Goal: Task Accomplishment & Management: Use online tool/utility

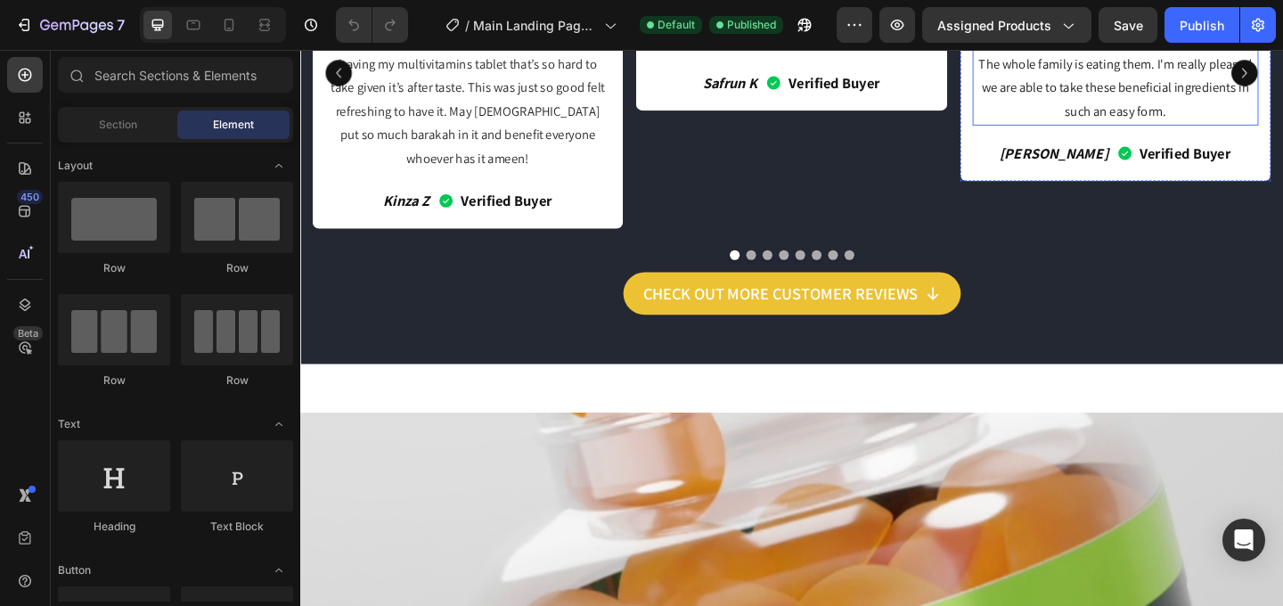
scroll to position [2095, 0]
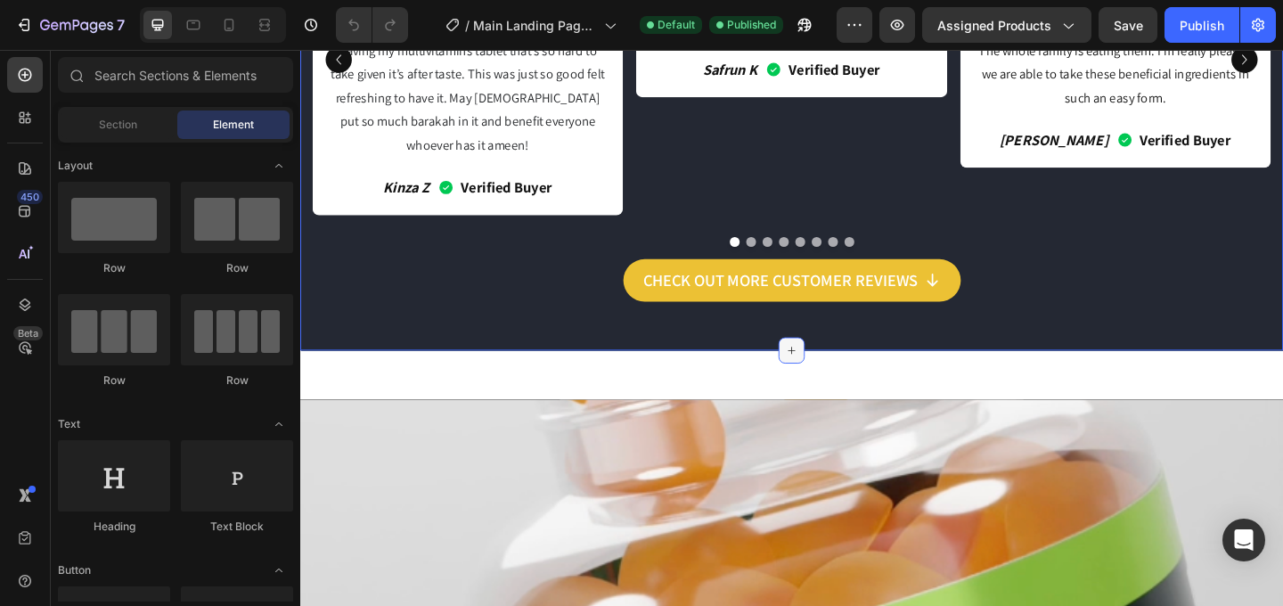
click at [839, 370] on icon at bounding box center [835, 377] width 14 height 14
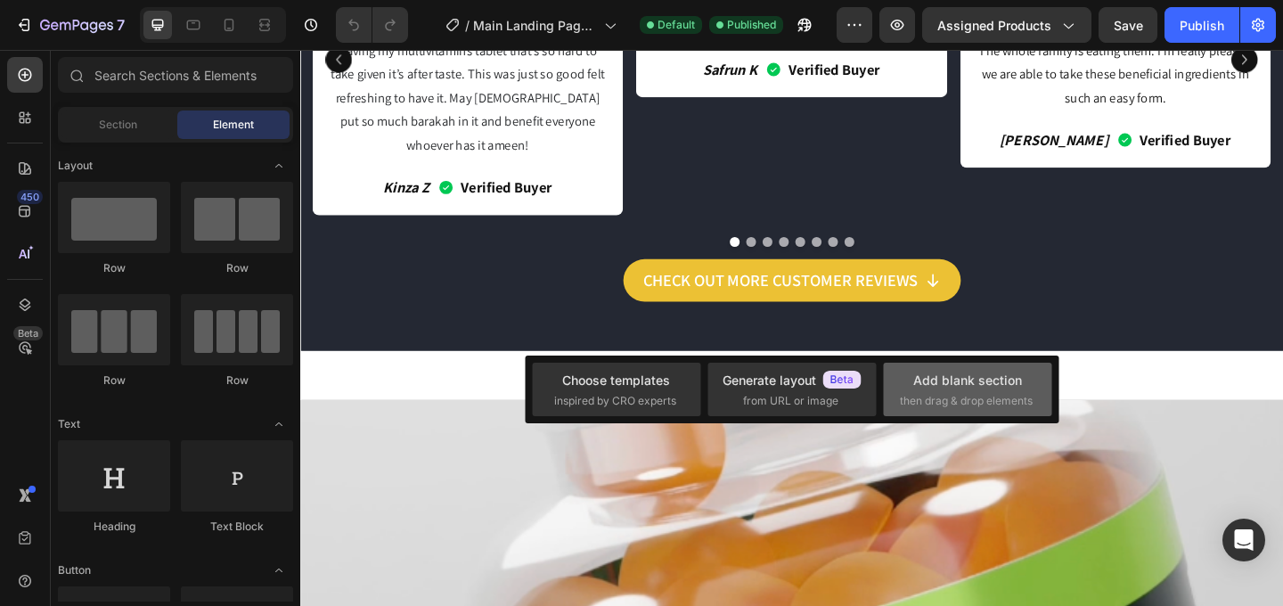
click at [933, 391] on div "Add blank section then drag & drop elements" at bounding box center [967, 390] width 135 height 38
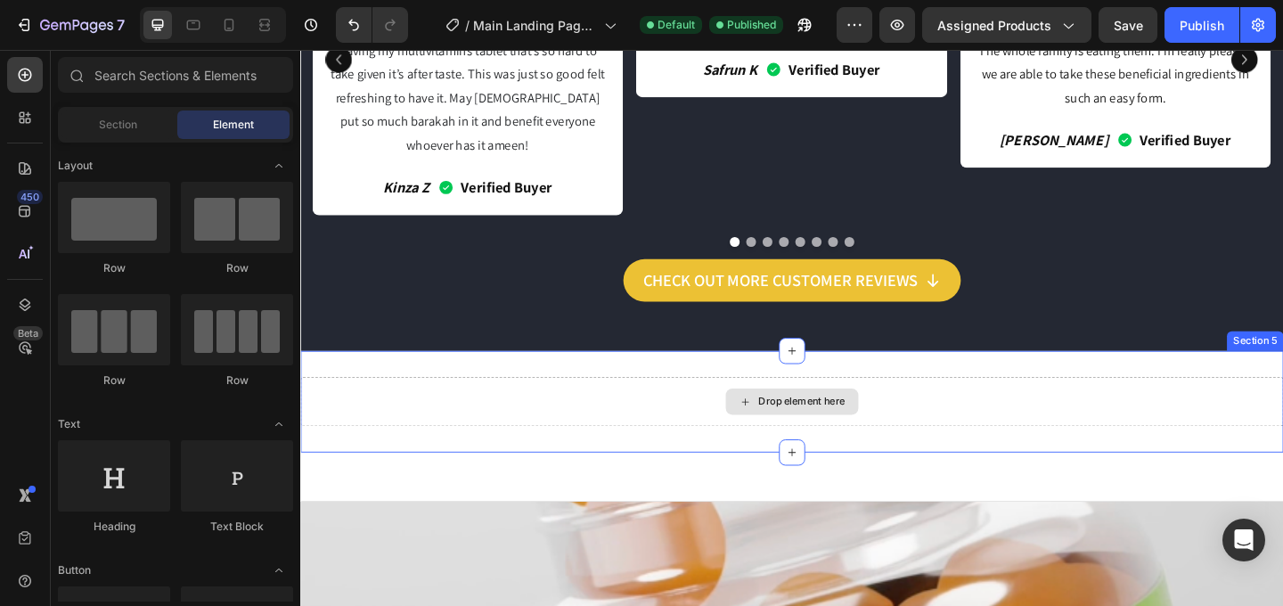
click at [874, 425] on div "Drop element here" at bounding box center [845, 432] width 94 height 14
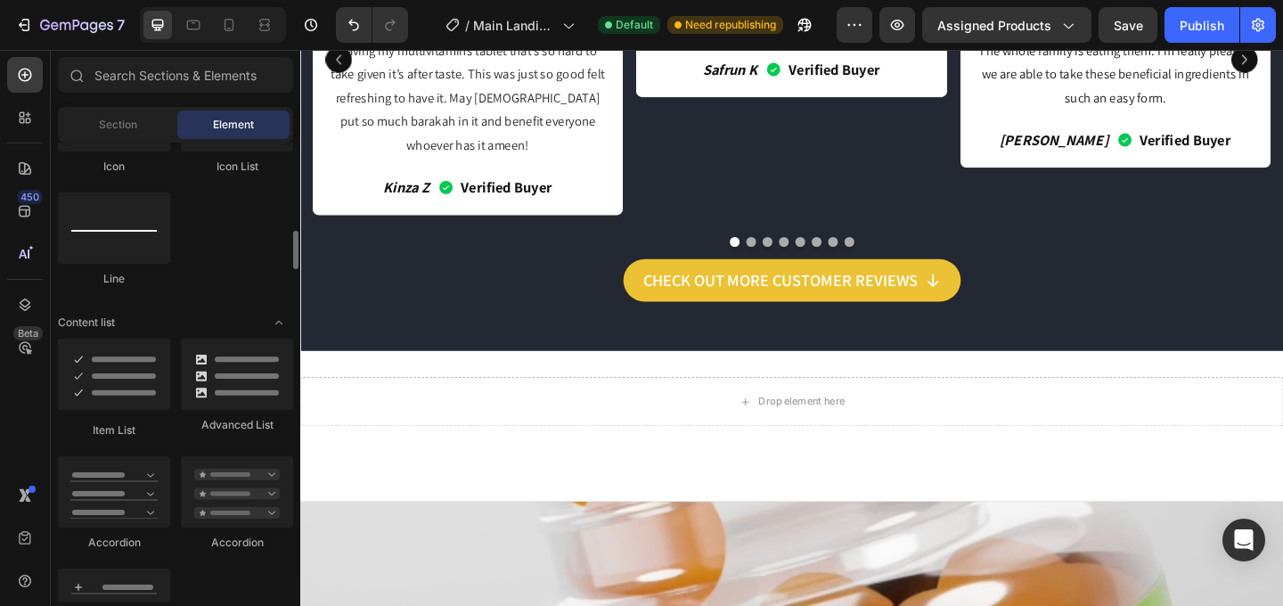
scroll to position [1249, 0]
click at [120, 375] on div at bounding box center [114, 372] width 112 height 71
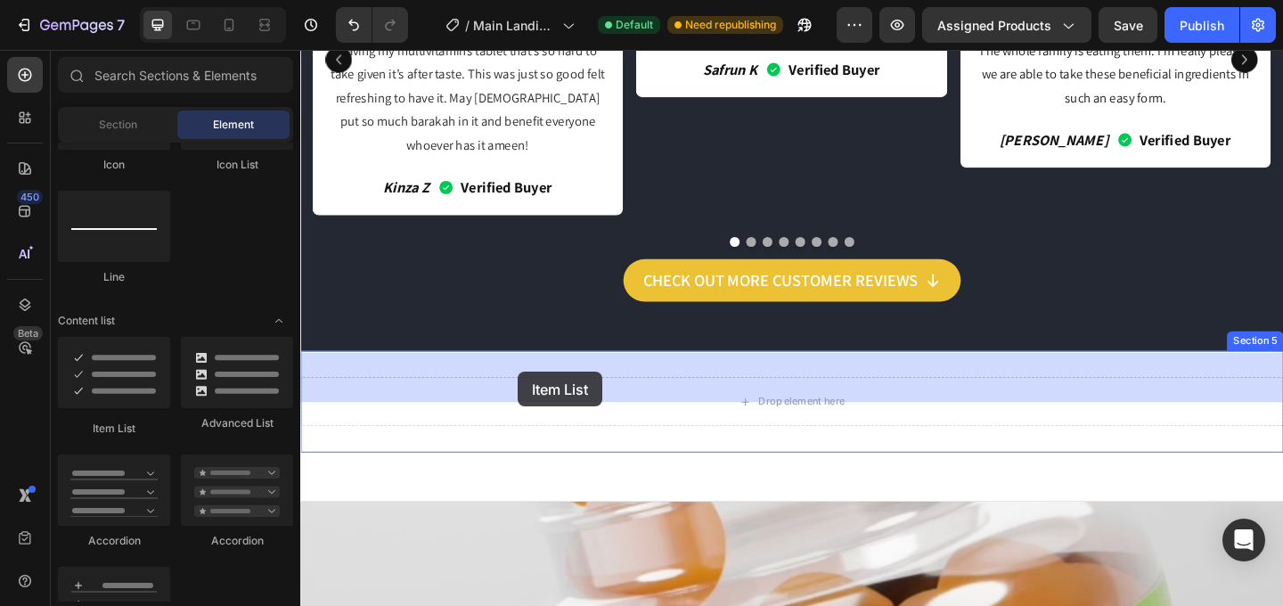
drag, startPoint x: 422, startPoint y: 425, endPoint x: 536, endPoint y: 400, distance: 117.6
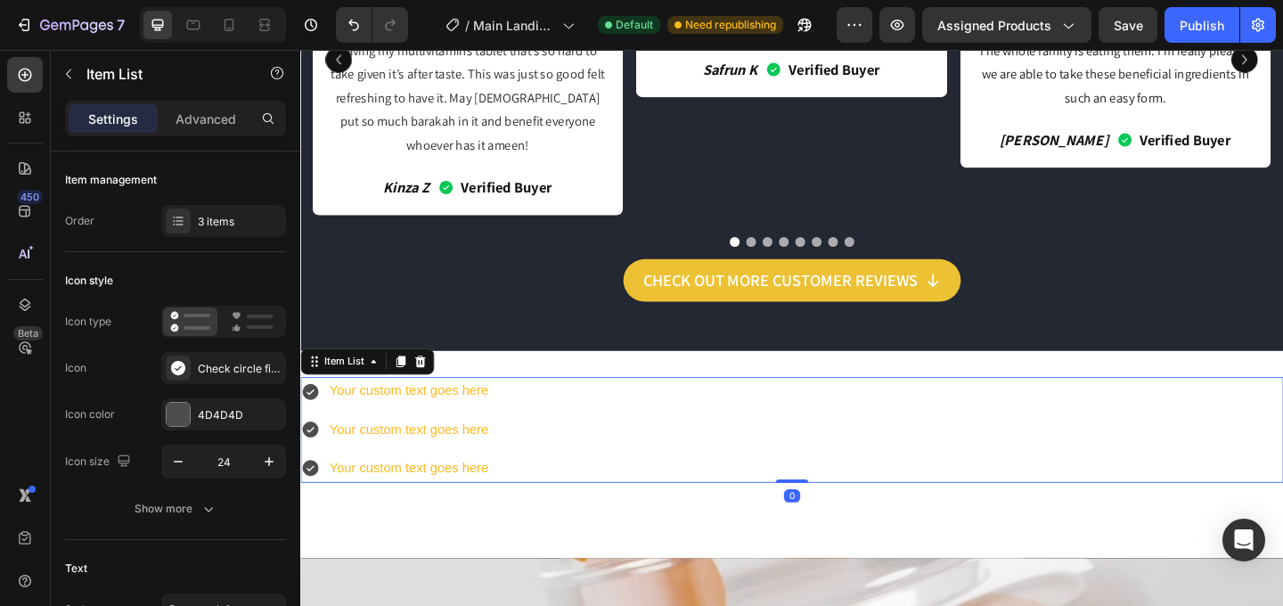
click at [461, 405] on div "Your custom text goes here" at bounding box center [418, 420] width 178 height 31
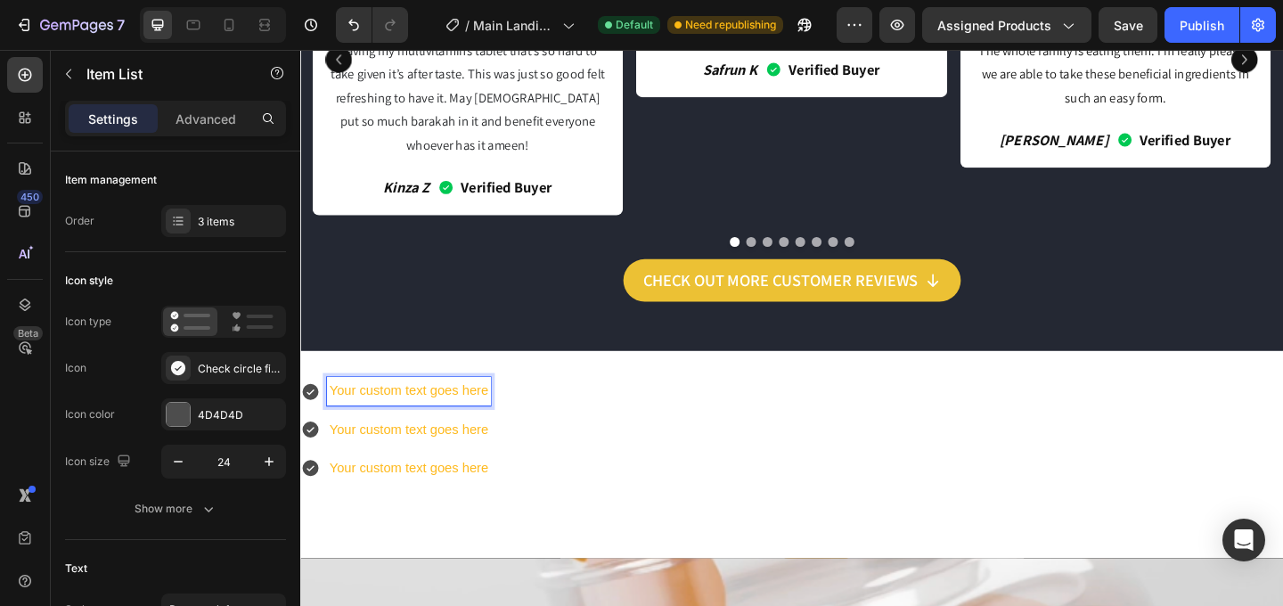
click at [461, 408] on p "Your custom text goes here" at bounding box center [418, 421] width 173 height 26
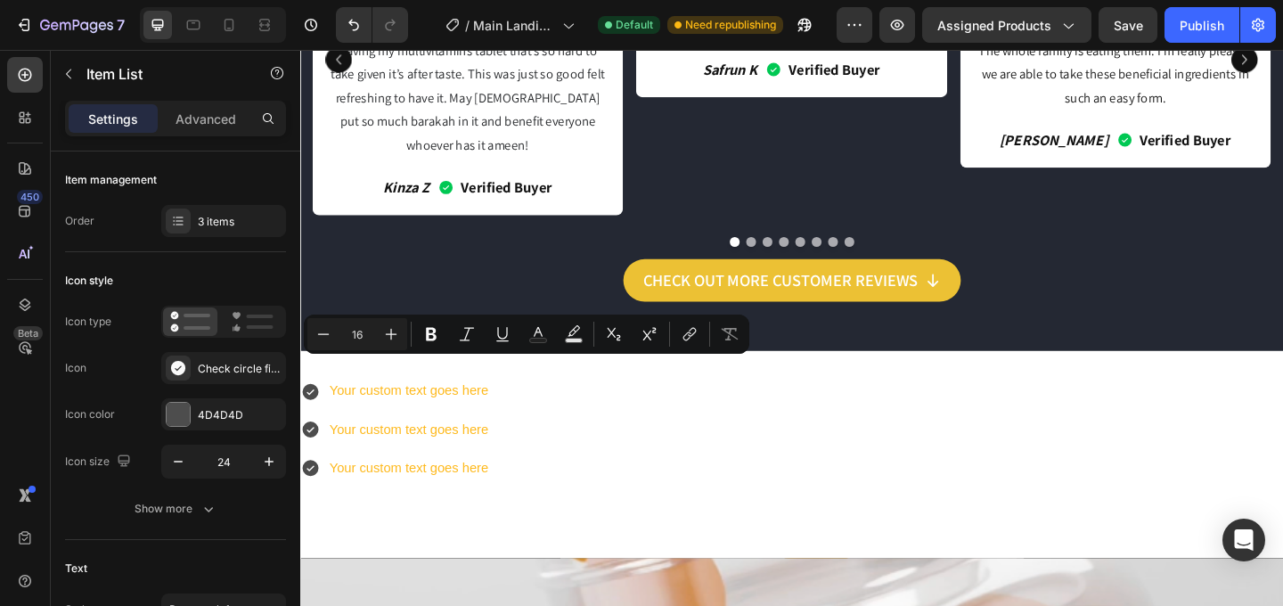
click at [603, 433] on div "Your custom text goes here Your custom text goes here Your custom text goes here" at bounding box center [834, 462] width 1069 height 114
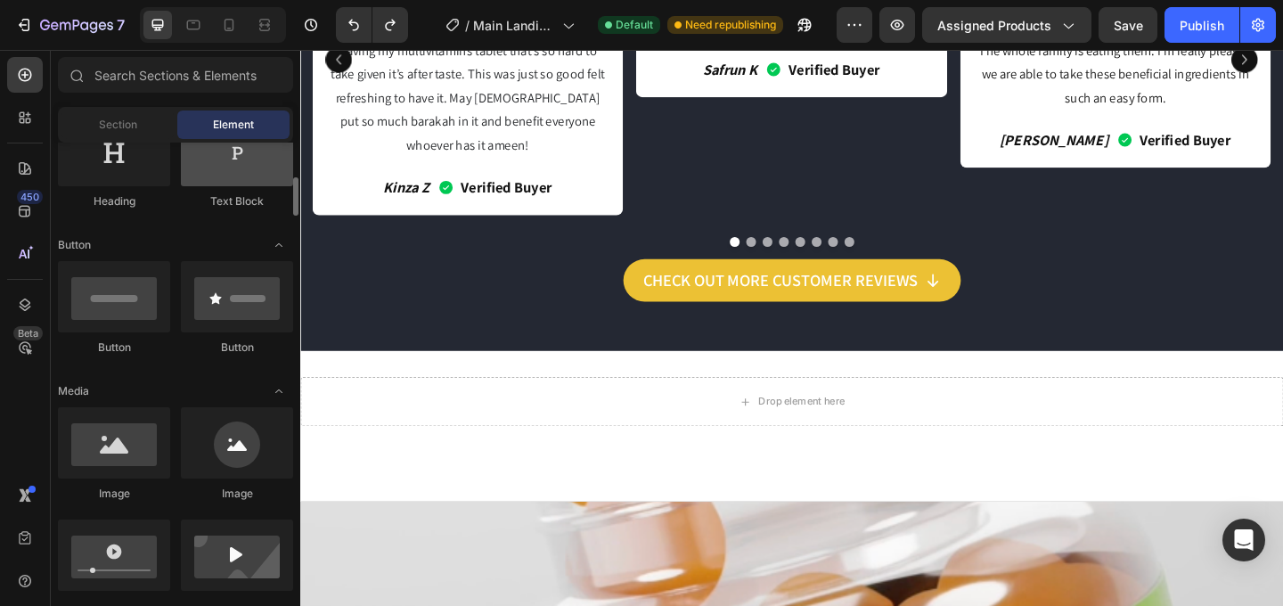
scroll to position [336, 0]
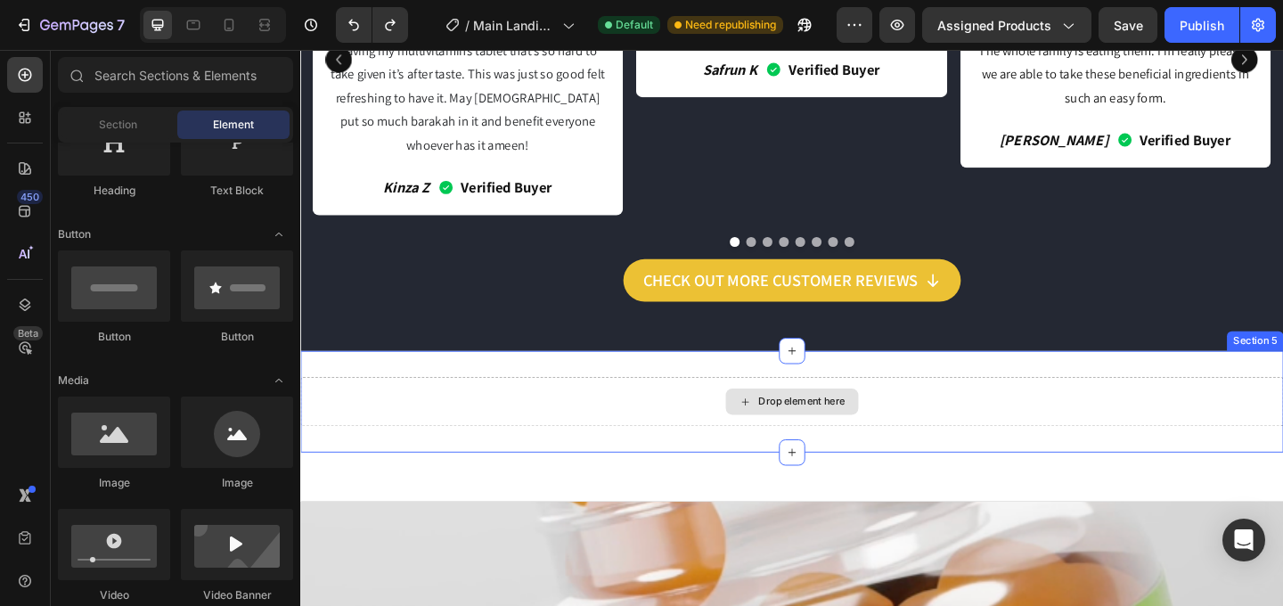
click at [678, 413] on div "Drop element here" at bounding box center [834, 431] width 1069 height 53
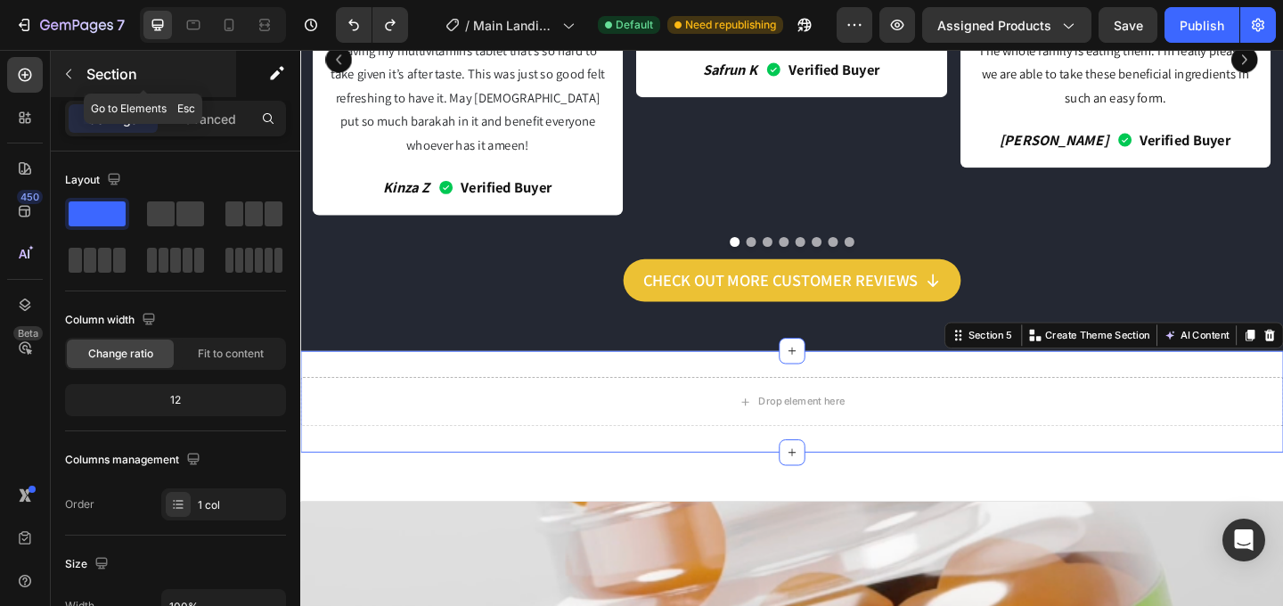
click at [69, 79] on icon "button" at bounding box center [68, 74] width 14 height 14
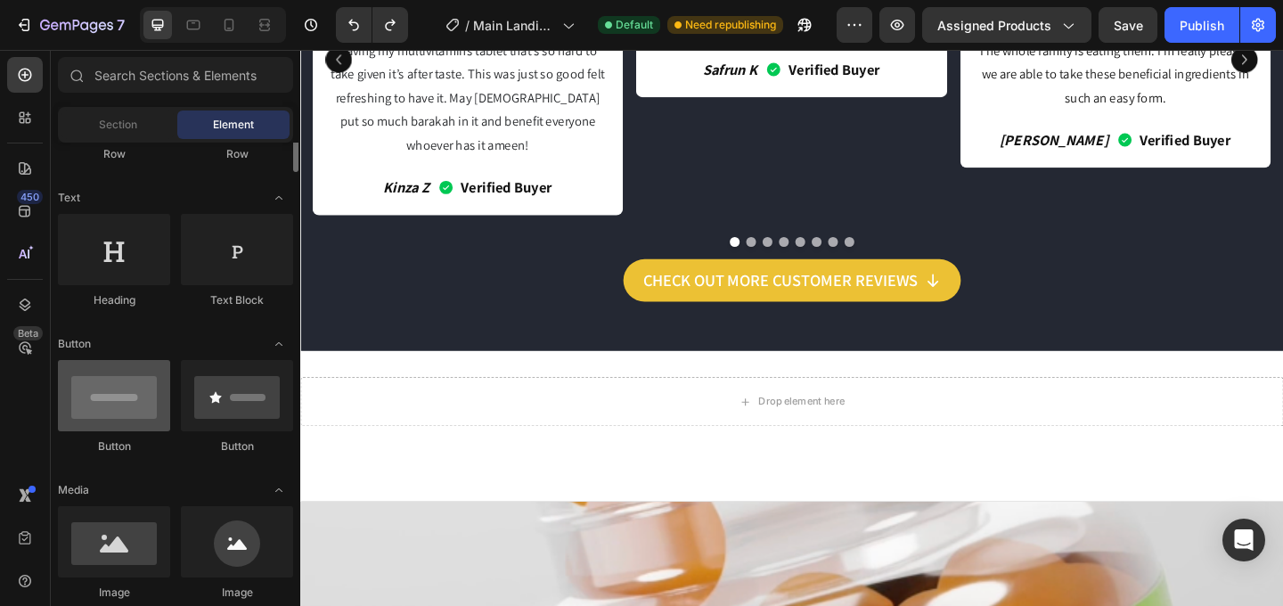
scroll to position [196, 0]
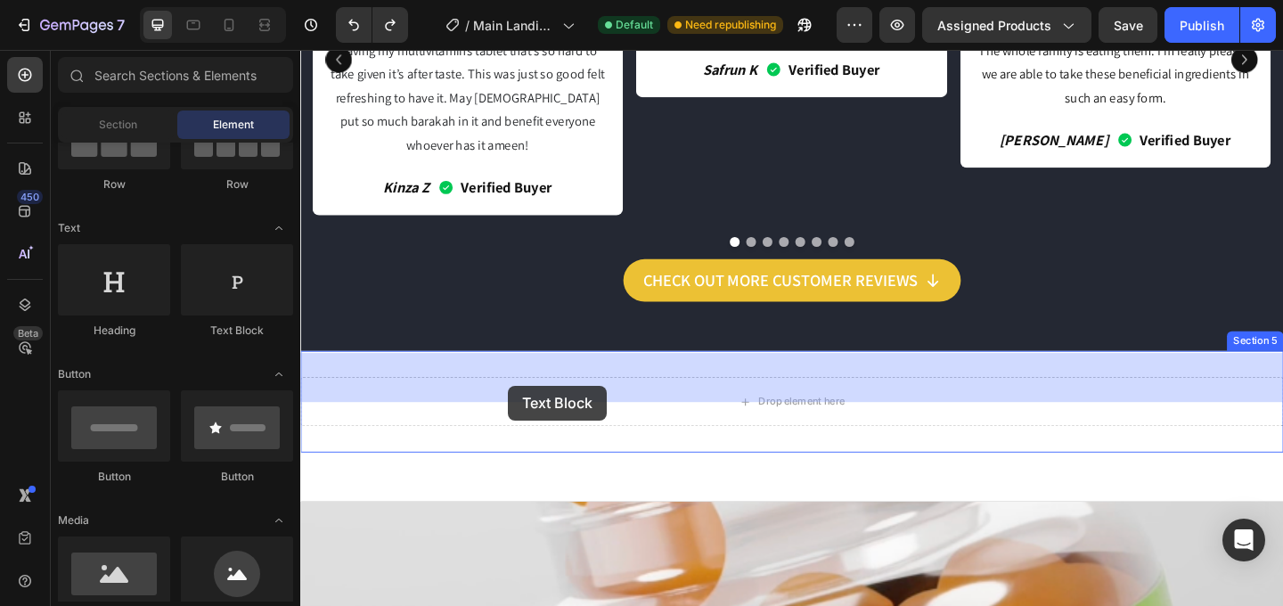
drag, startPoint x: 546, startPoint y: 343, endPoint x: 526, endPoint y: 415, distance: 75.0
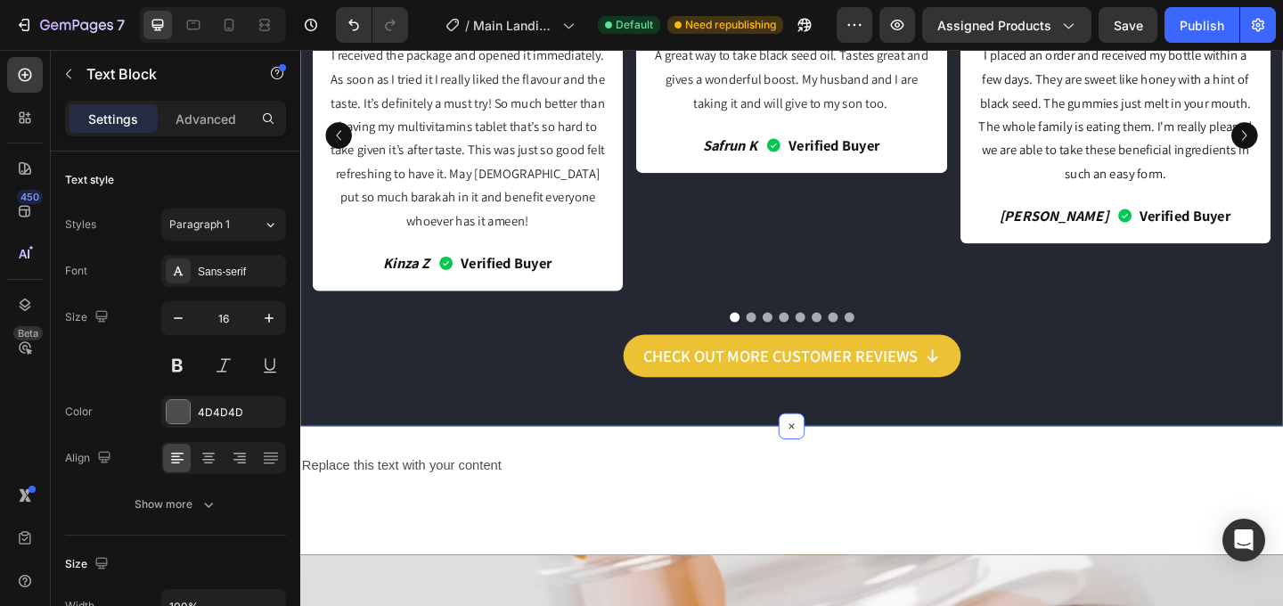
scroll to position [2012, 0]
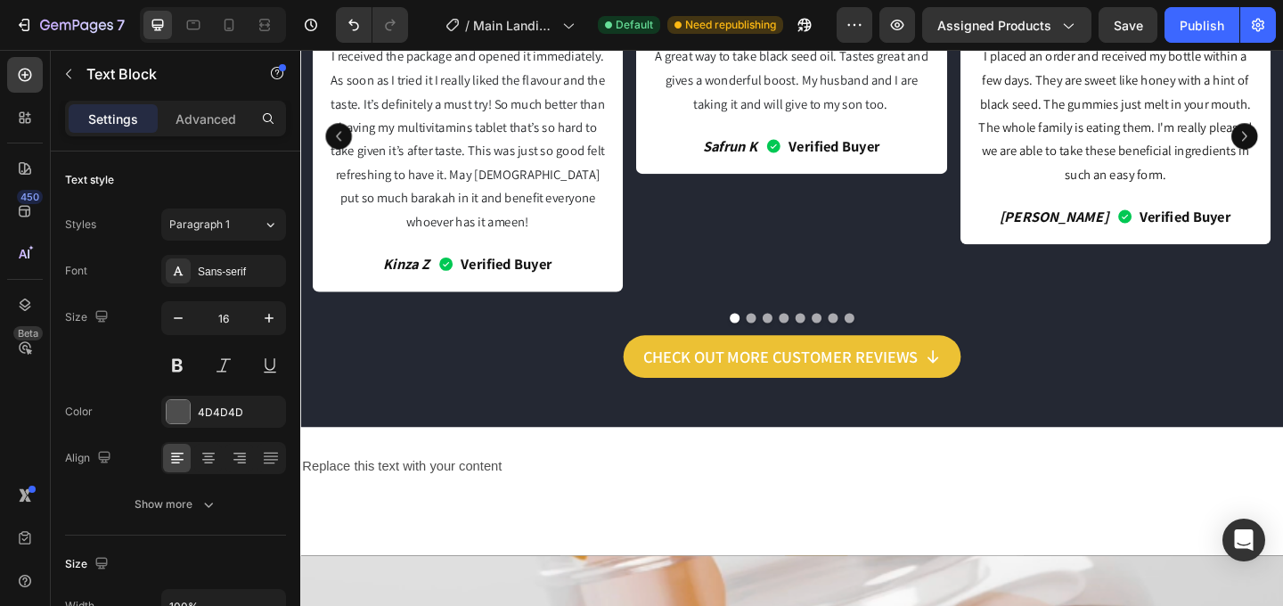
click at [504, 488] on div "Replace this text with your content" at bounding box center [834, 502] width 1069 height 29
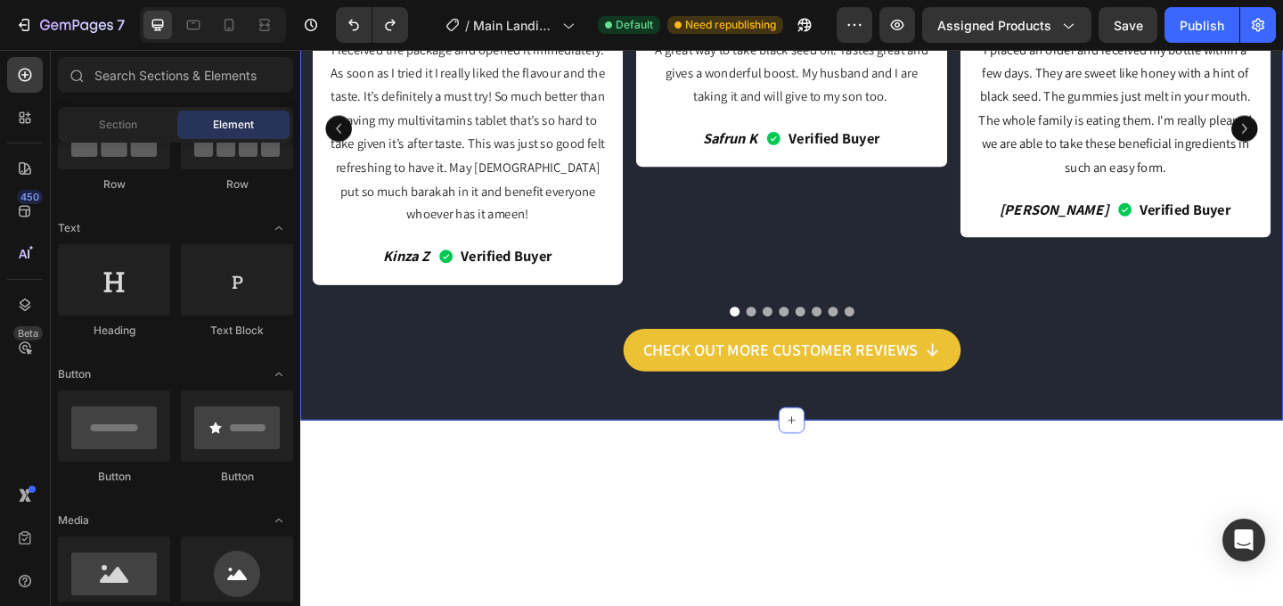
scroll to position [1757, 0]
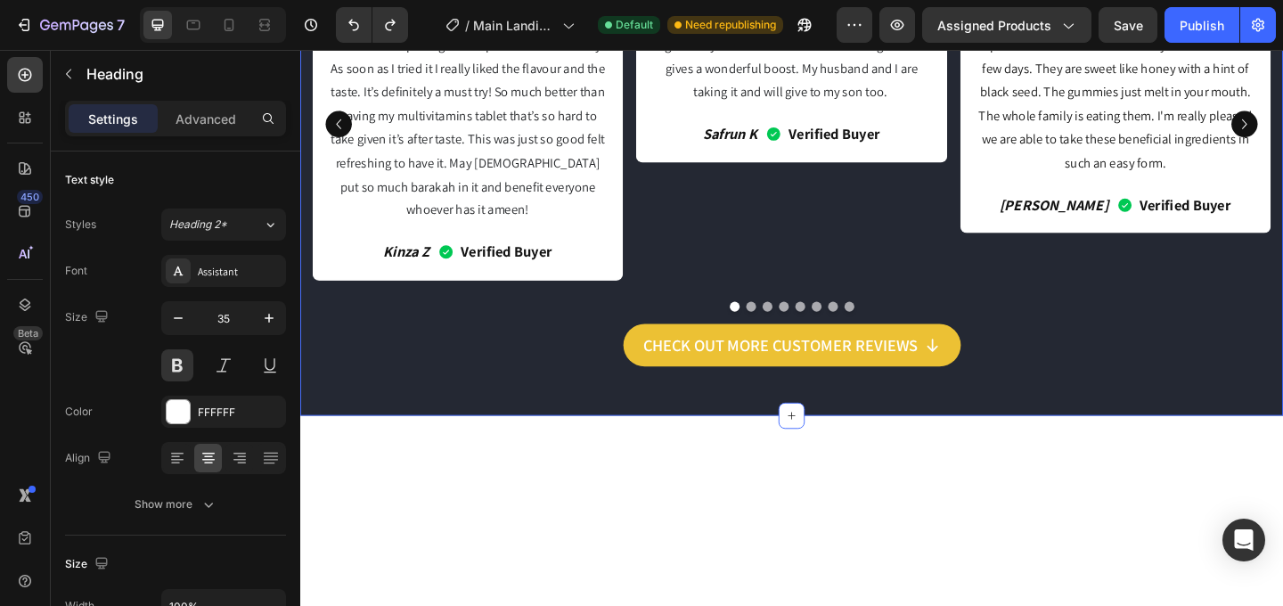
click at [1052, 109] on div "Real Lives Improved! Heading Icon Icon Icon Icon Icon Icon List Amazing Taste! …" at bounding box center [834, 127] width 1069 height 637
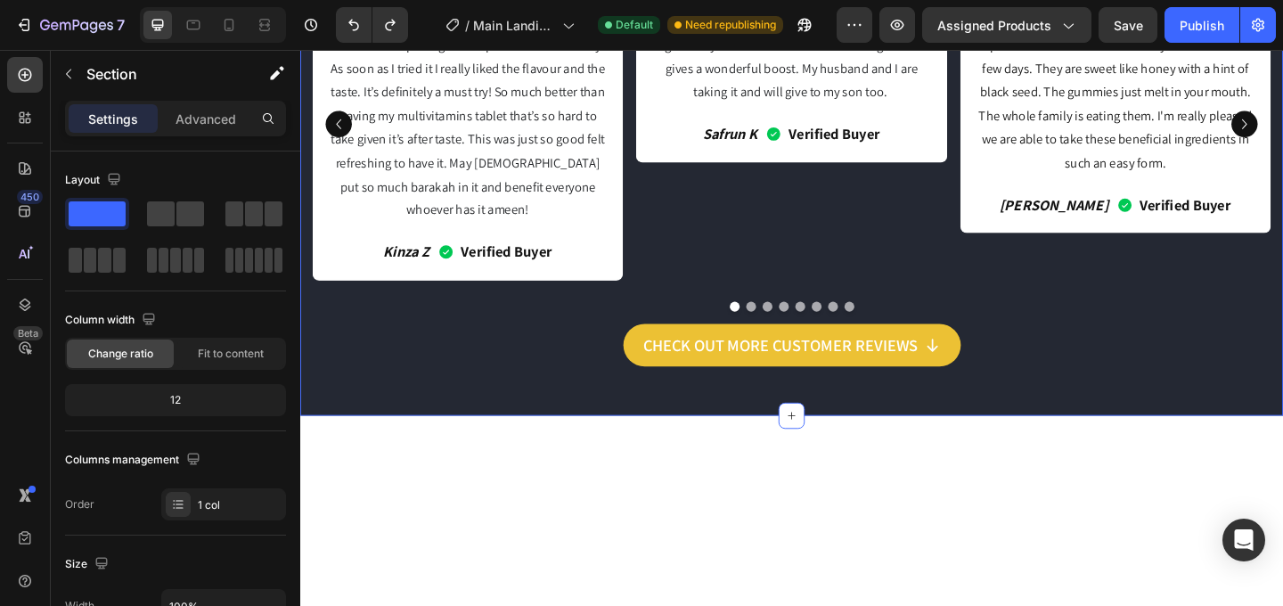
click at [933, 104] on div "Real Lives Improved! Heading Icon Icon Icon Icon Icon Icon List Amazing Taste! …" at bounding box center [834, 127] width 1069 height 637
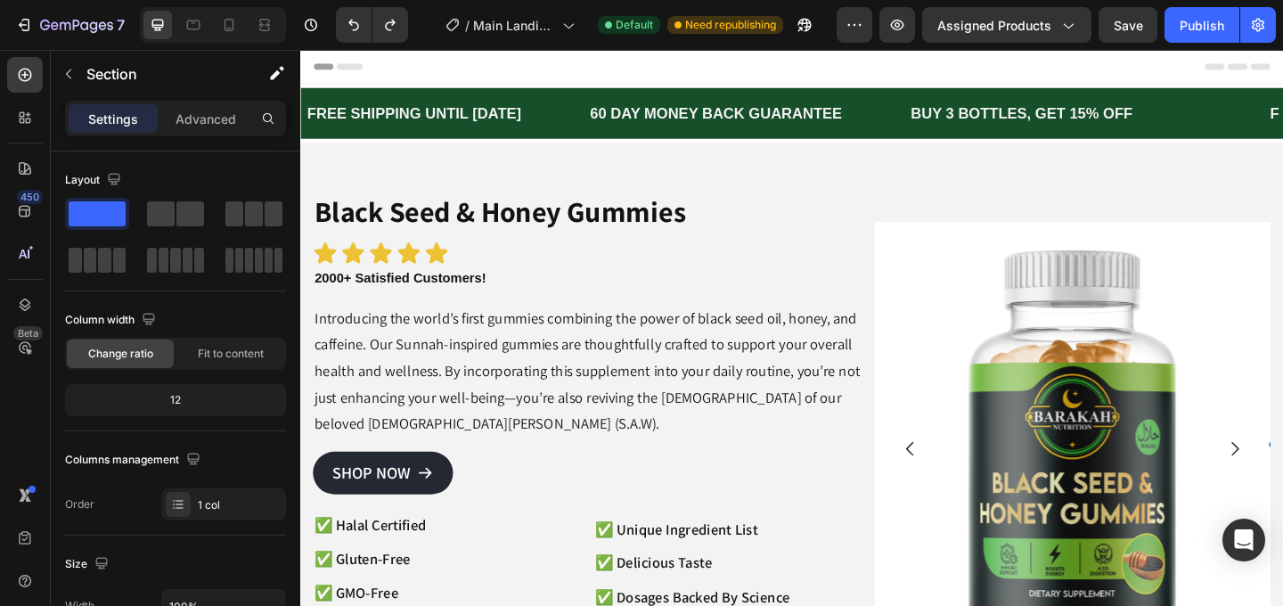
scroll to position [137, 0]
